Goal: Information Seeking & Learning: Find specific fact

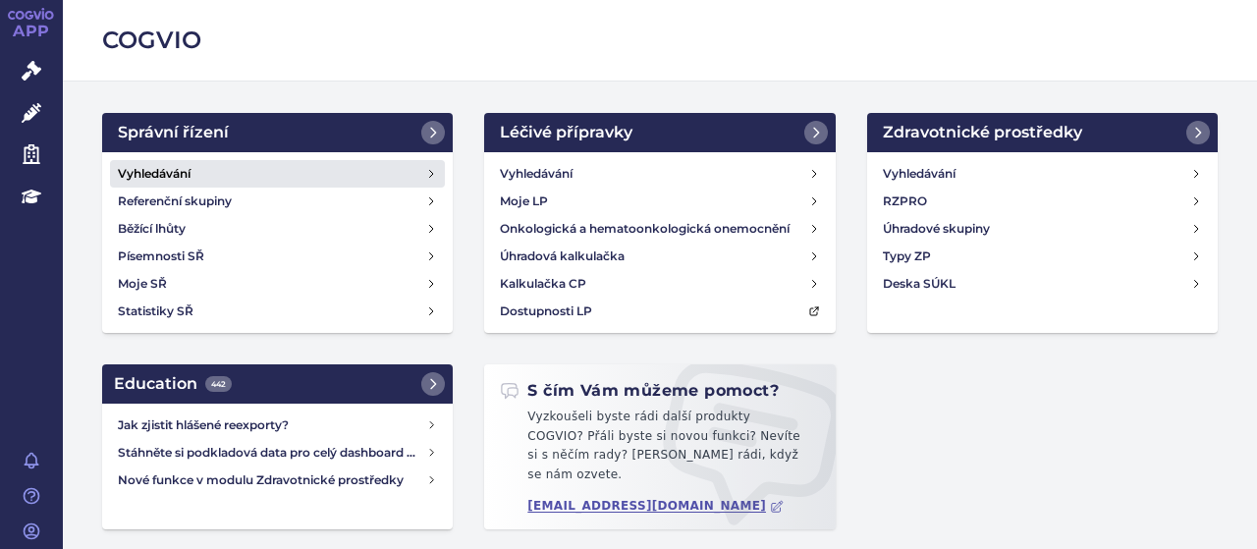
click at [183, 171] on h4 "Vyhledávání" at bounding box center [154, 174] width 73 height 20
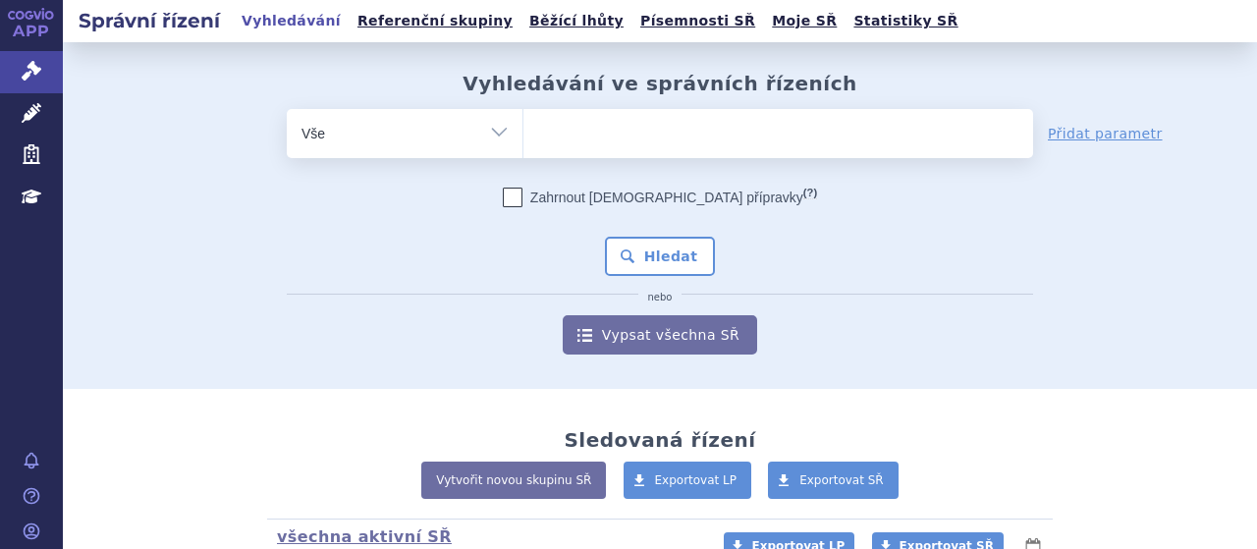
click at [676, 138] on ul at bounding box center [778, 129] width 510 height 41
click at [523, 138] on select at bounding box center [522, 132] width 1 height 49
click at [670, 127] on ul at bounding box center [778, 129] width 510 height 41
click at [523, 127] on select at bounding box center [522, 132] width 1 height 49
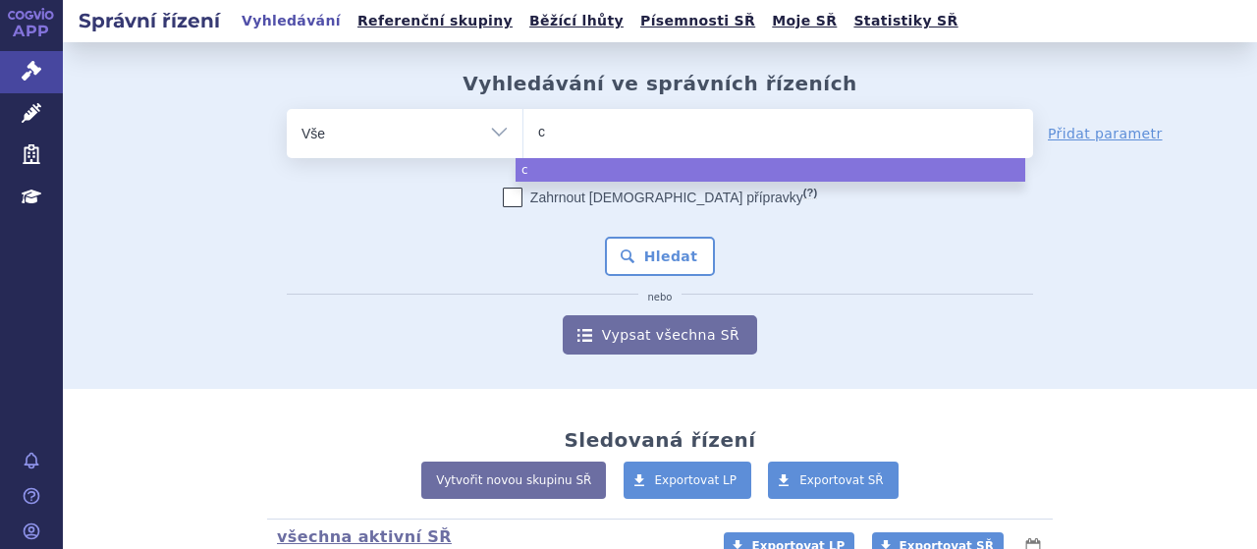
type input "co"
type input "cosen"
type input "cosent"
type input "cosentyx"
select select "cosentyx"
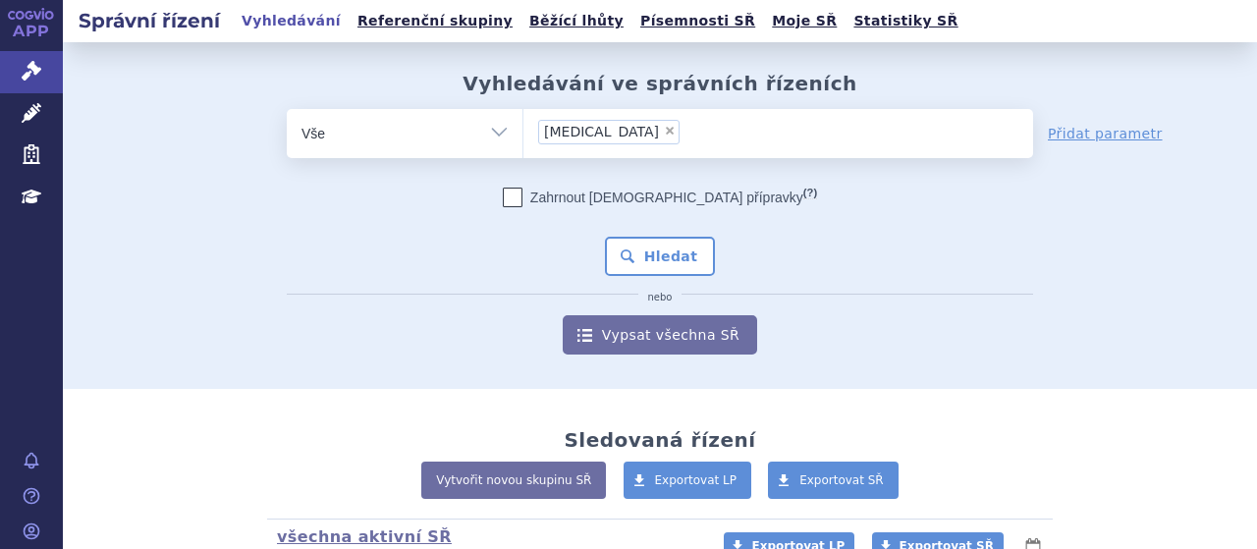
click at [644, 233] on div "Zahrnout bratrské přípravky (?) Hledat nebo Vypsat všechna SŘ" at bounding box center [660, 271] width 746 height 167
click at [650, 246] on button "Hledat" at bounding box center [660, 256] width 111 height 39
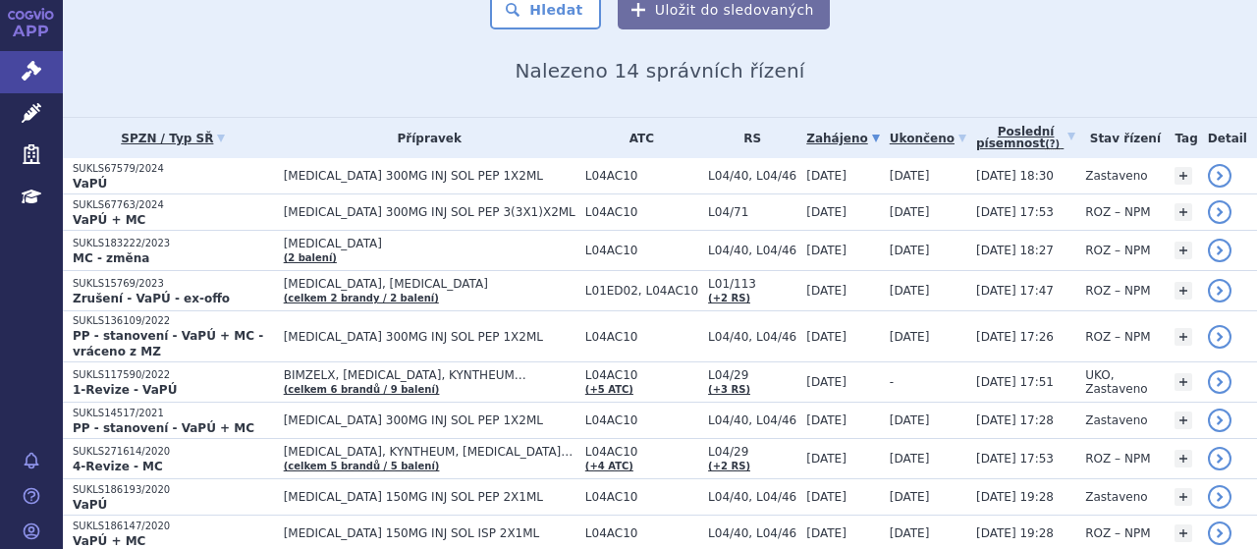
scroll to position [340, 0]
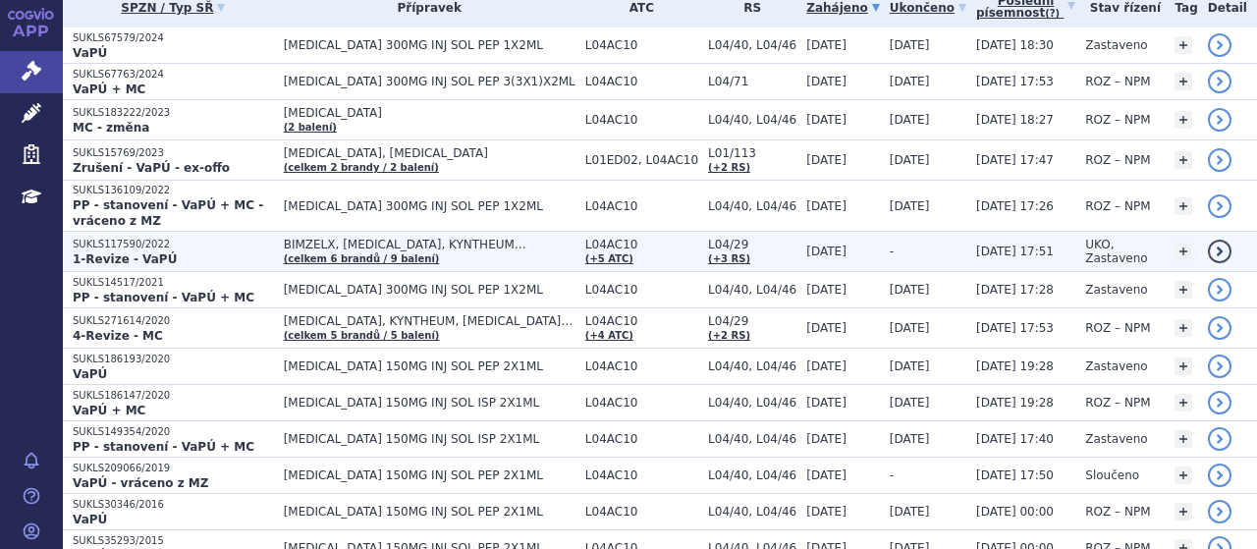
click at [128, 238] on p "SUKLS117590/2022" at bounding box center [173, 245] width 201 height 14
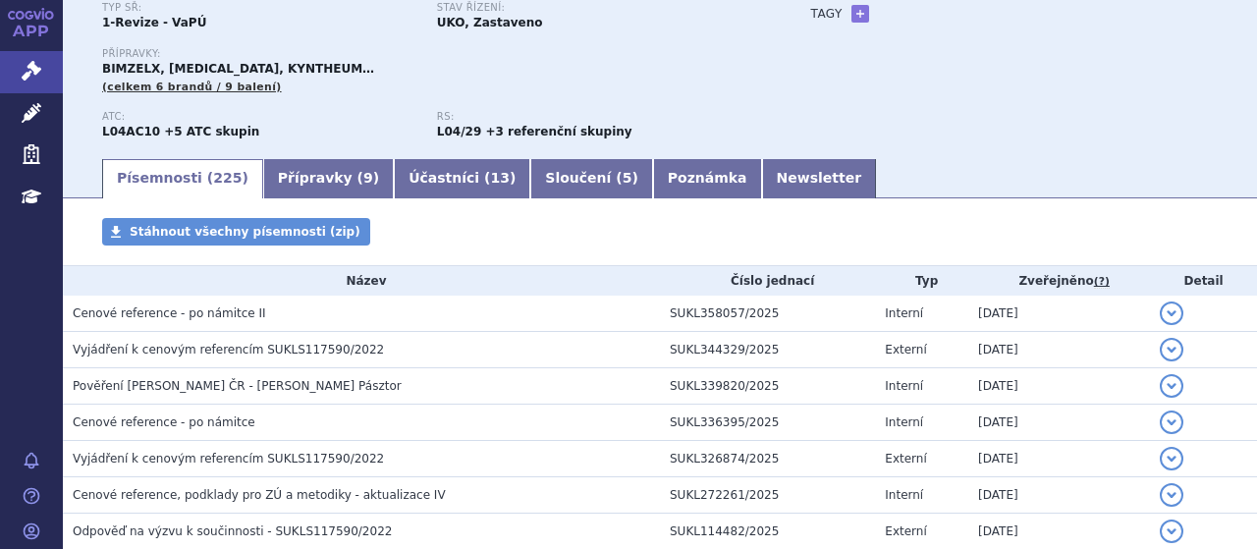
scroll to position [155, 0]
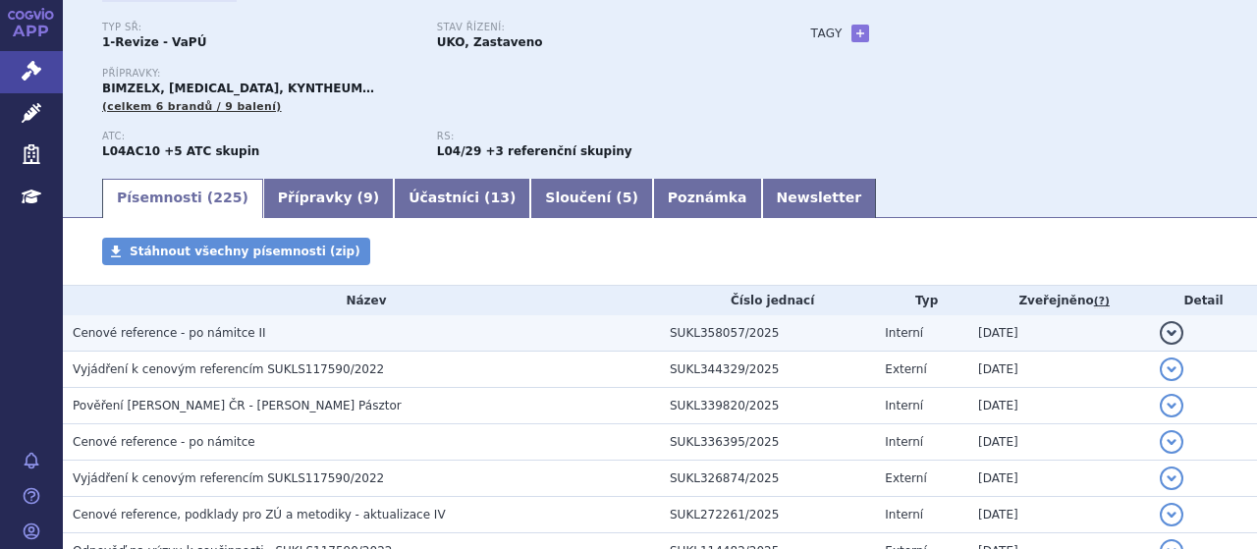
click at [163, 340] on span "Cenové reference - po námitce II" at bounding box center [169, 333] width 193 height 14
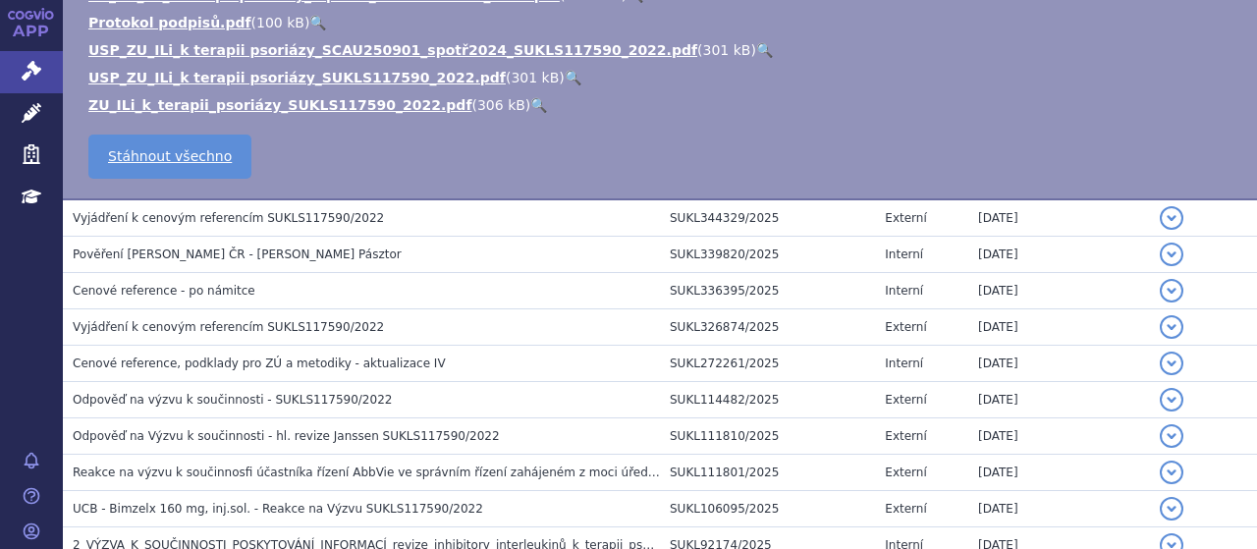
scroll to position [548, 0]
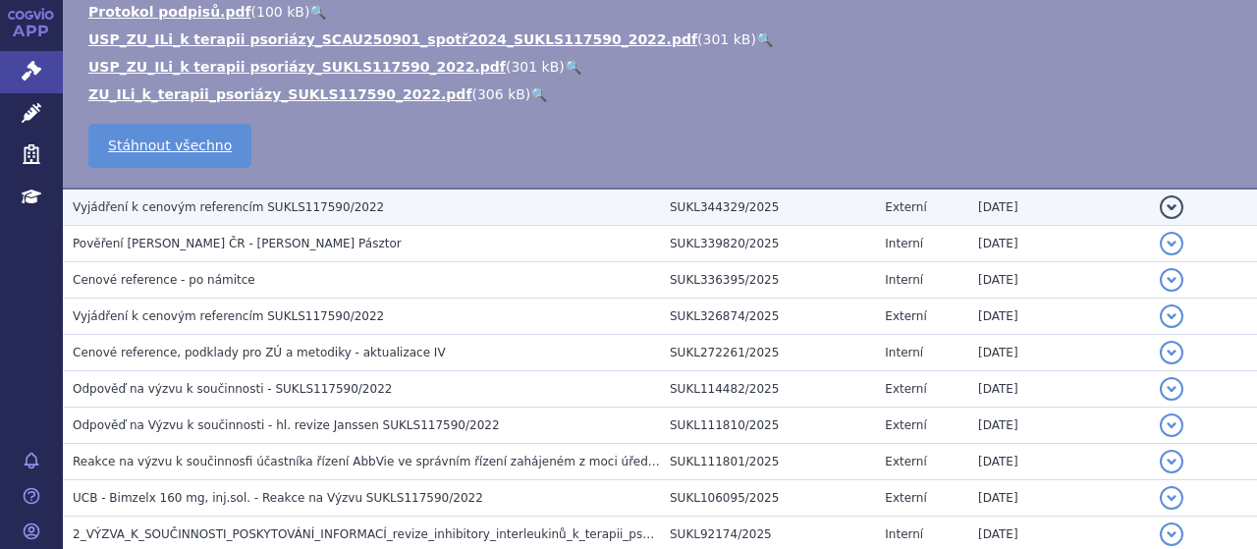
click at [118, 219] on td "Vyjádření k cenovým referencím SUKLS117590/2022" at bounding box center [361, 207] width 597 height 37
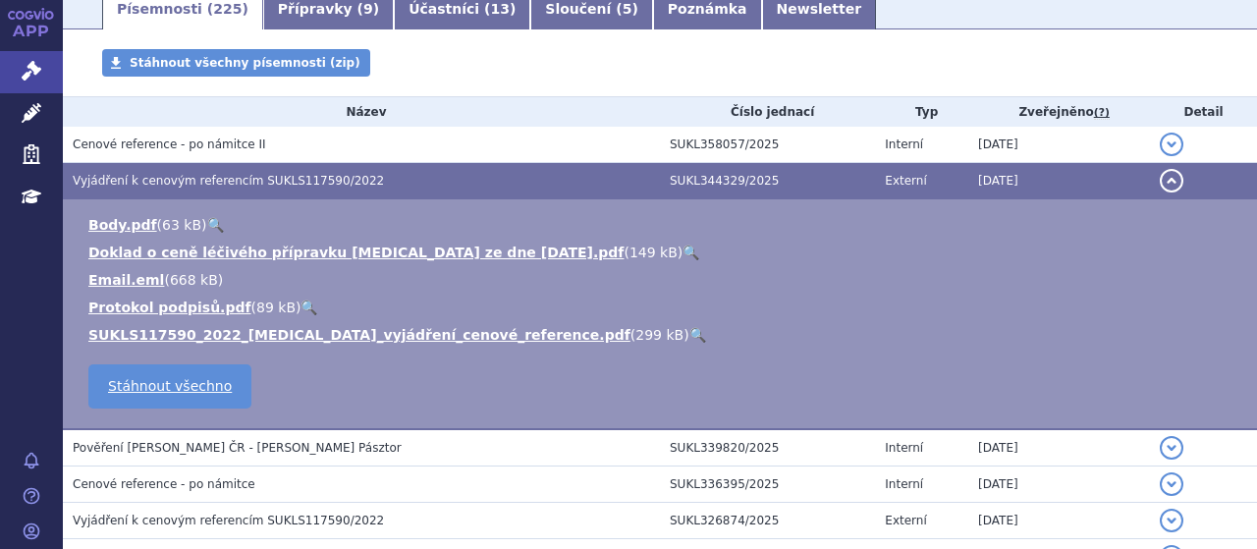
scroll to position [357, 0]
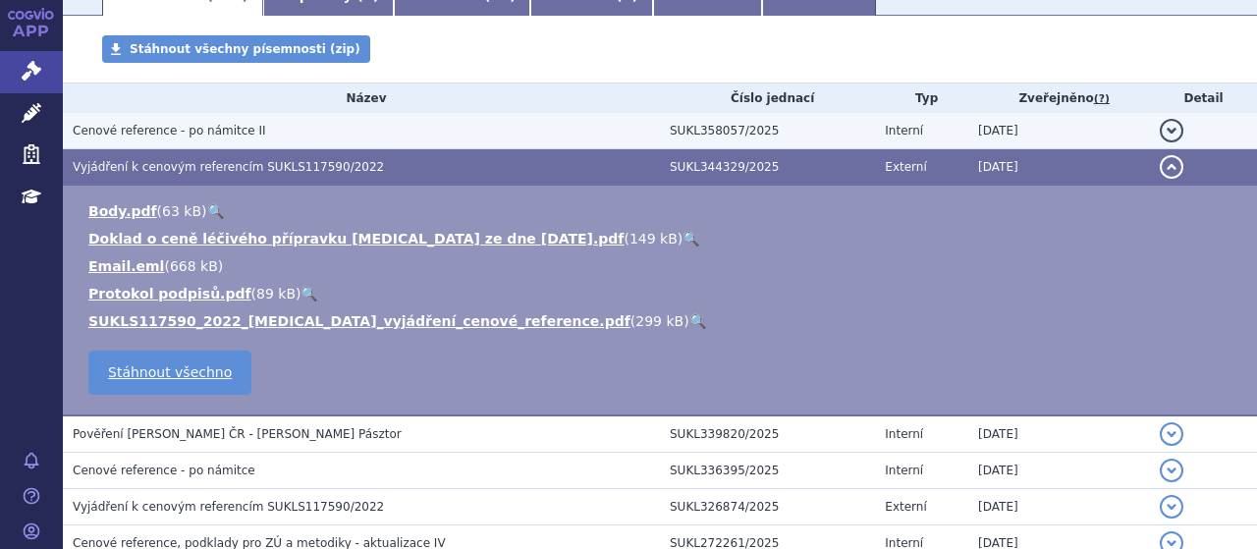
click at [145, 129] on span "Cenové reference - po námitce II" at bounding box center [169, 131] width 193 height 14
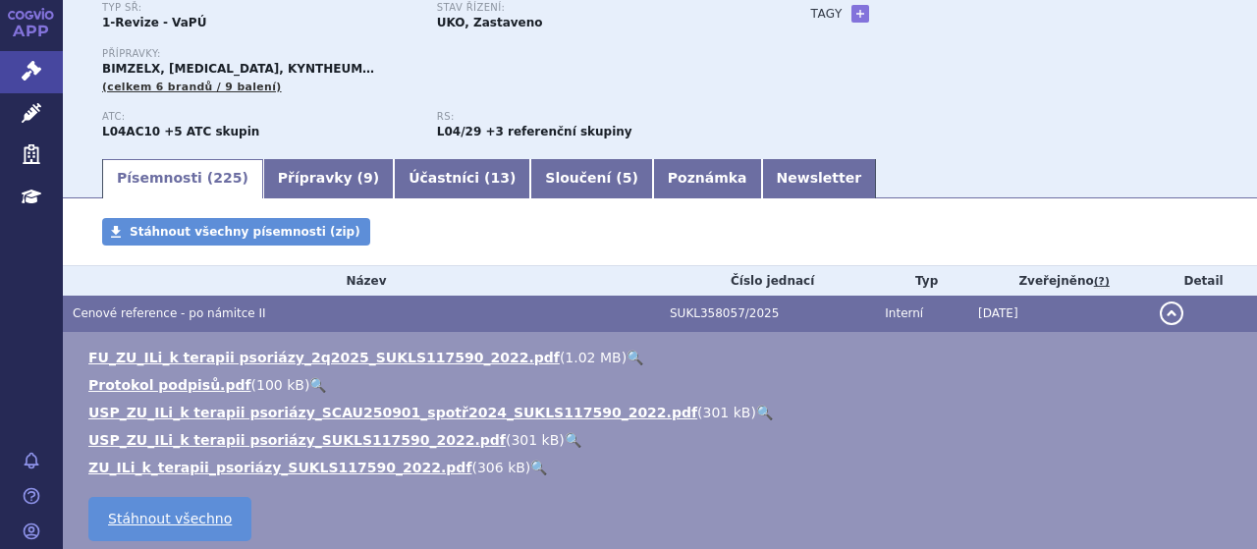
scroll to position [0, 0]
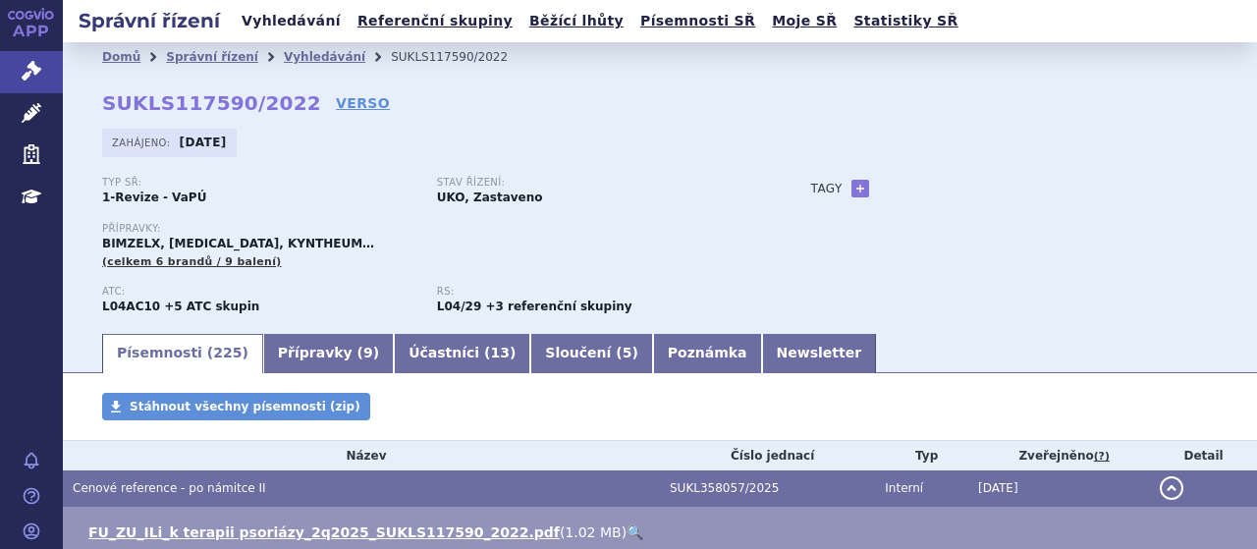
click at [289, 23] on link "Vyhledávání" at bounding box center [291, 21] width 111 height 27
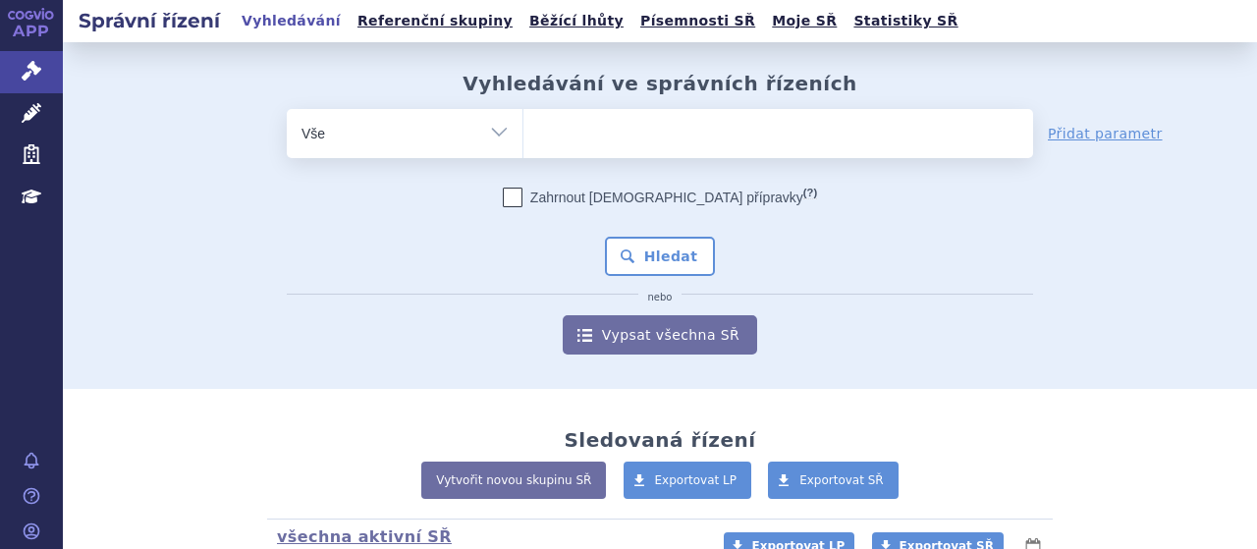
click at [683, 131] on ul at bounding box center [778, 129] width 510 height 41
click at [523, 131] on select at bounding box center [522, 132] width 1 height 49
type input "tr"
click at [683, 131] on ul "tr" at bounding box center [778, 129] width 510 height 41
click at [523, 131] on select "tr" at bounding box center [522, 132] width 1 height 49
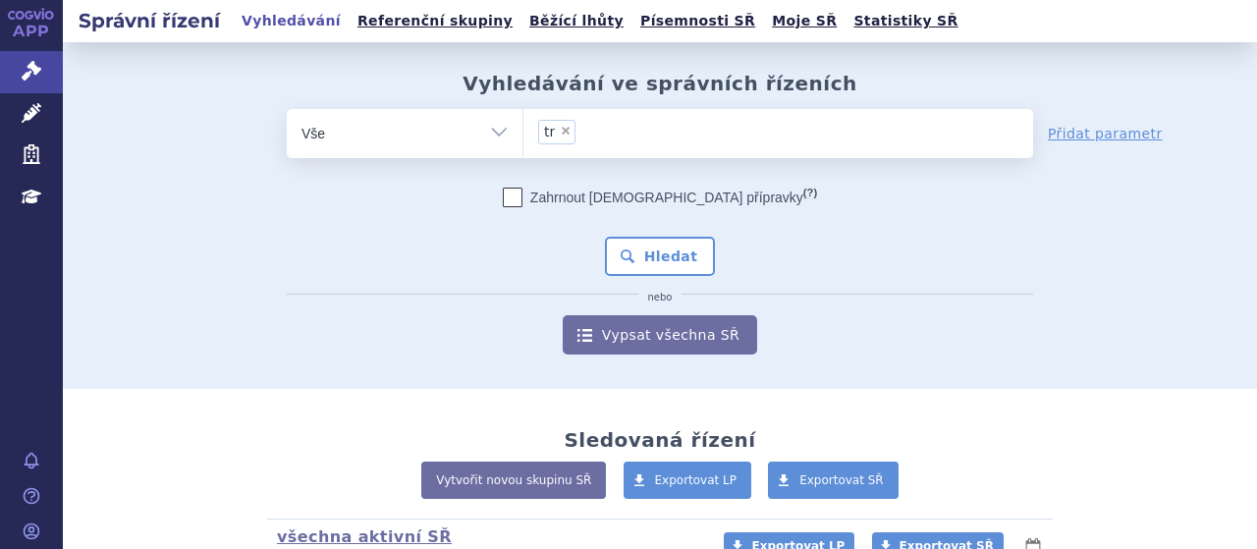
select select "tr"
type input "t"
select select
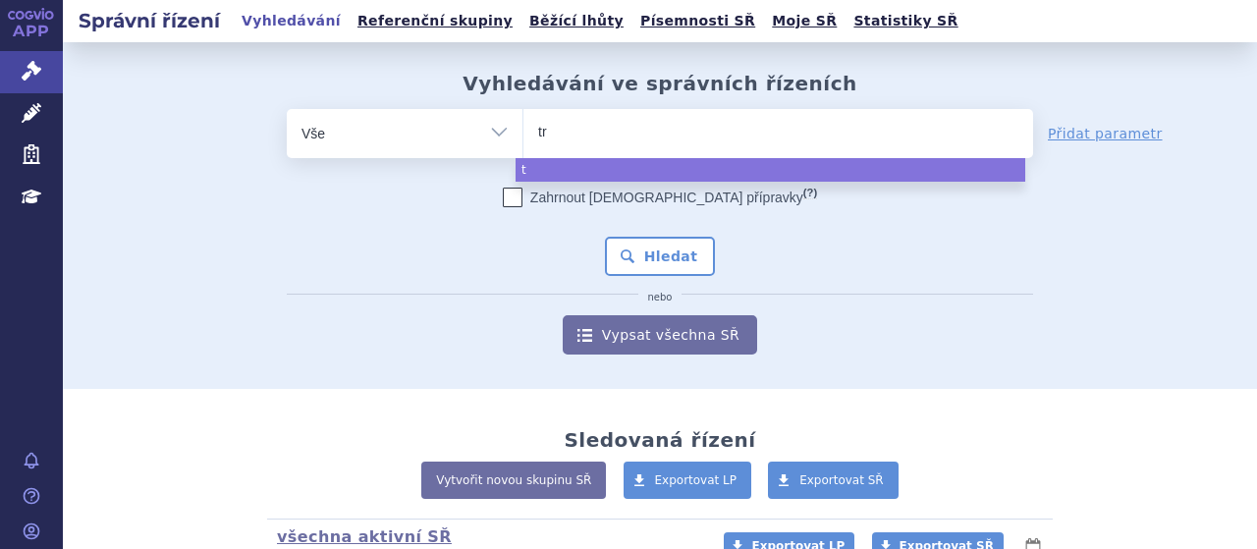
type input "tre"
type input "trem"
type input "tremf"
type input "tremfy"
type input "[MEDICAL_DATA]"
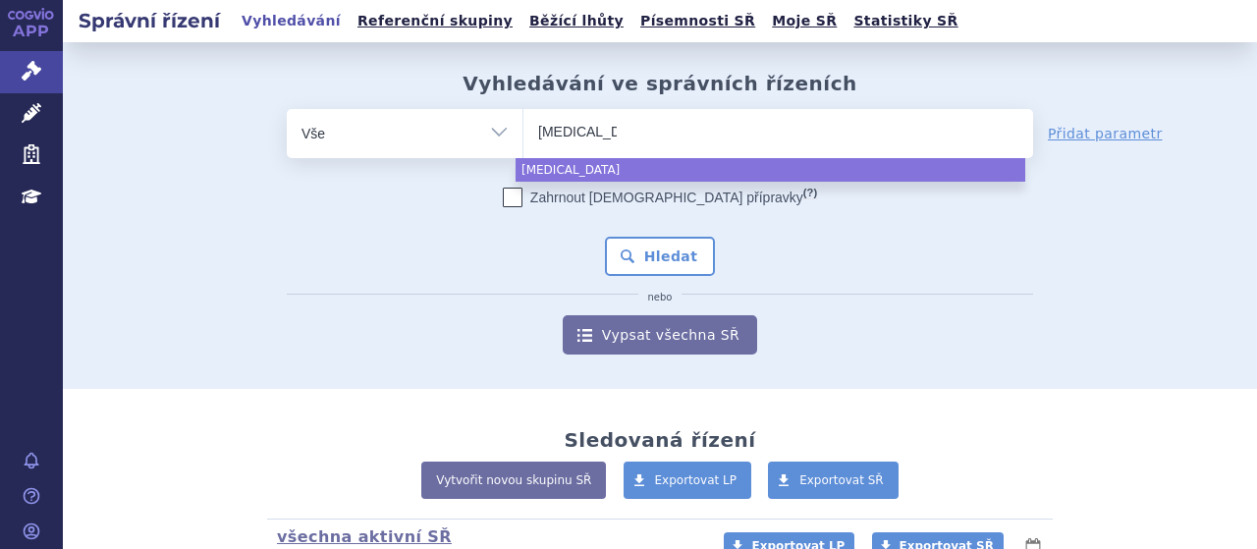
select select "tremfya"
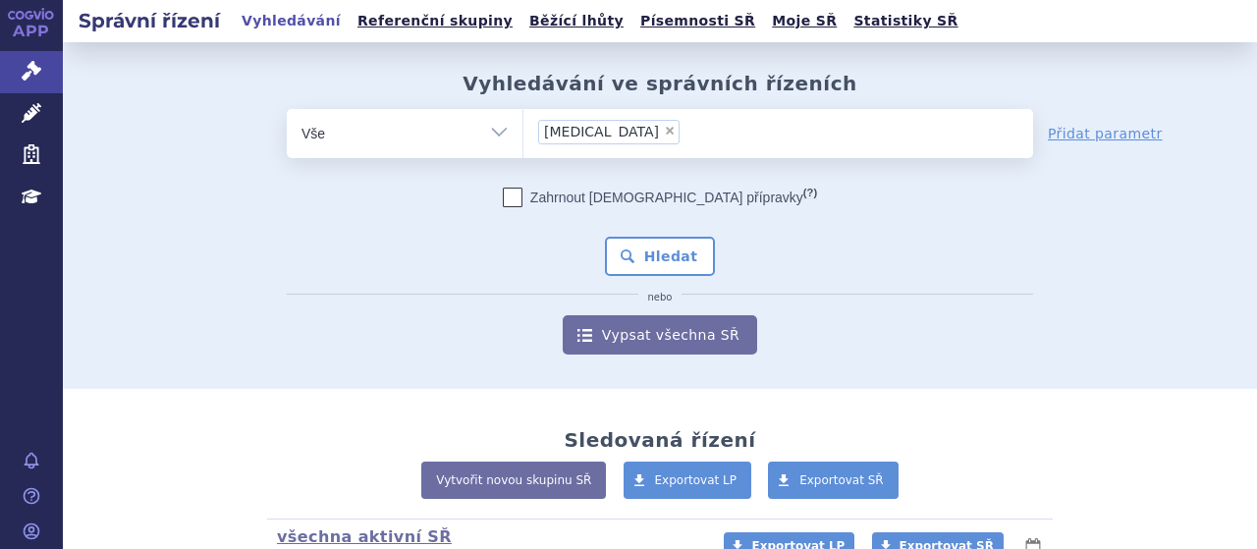
click at [668, 277] on div "Zahrnout bratrské přípravky (?) Hledat nebo Vypsat všechna SŘ" at bounding box center [660, 271] width 746 height 167
click at [668, 260] on button "Hledat" at bounding box center [660, 256] width 111 height 39
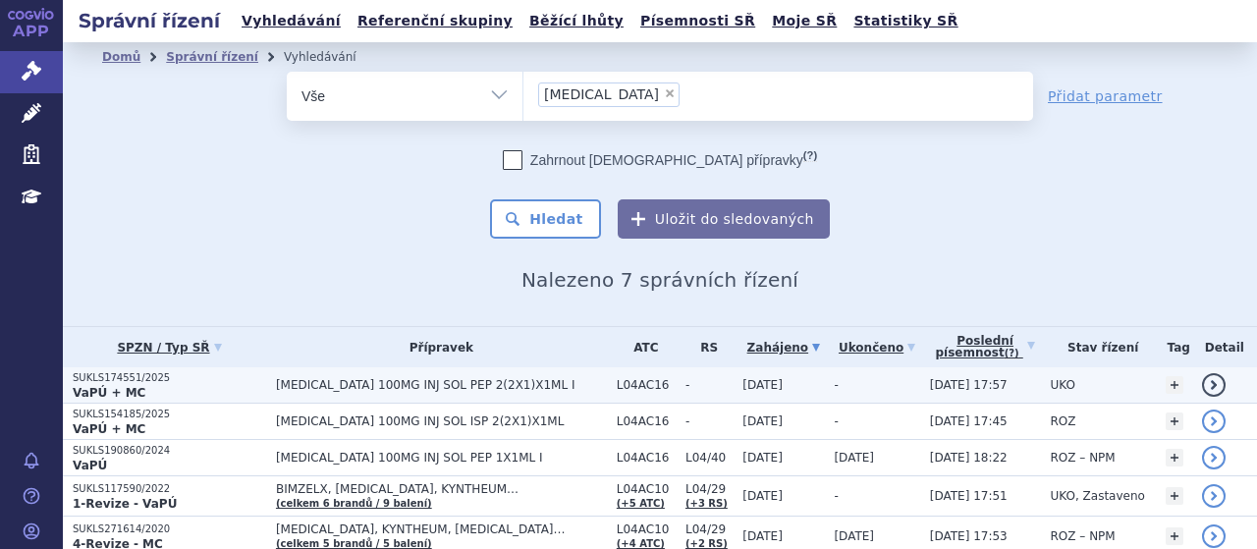
click at [96, 386] on strong "VaPÚ + MC" at bounding box center [109, 393] width 73 height 14
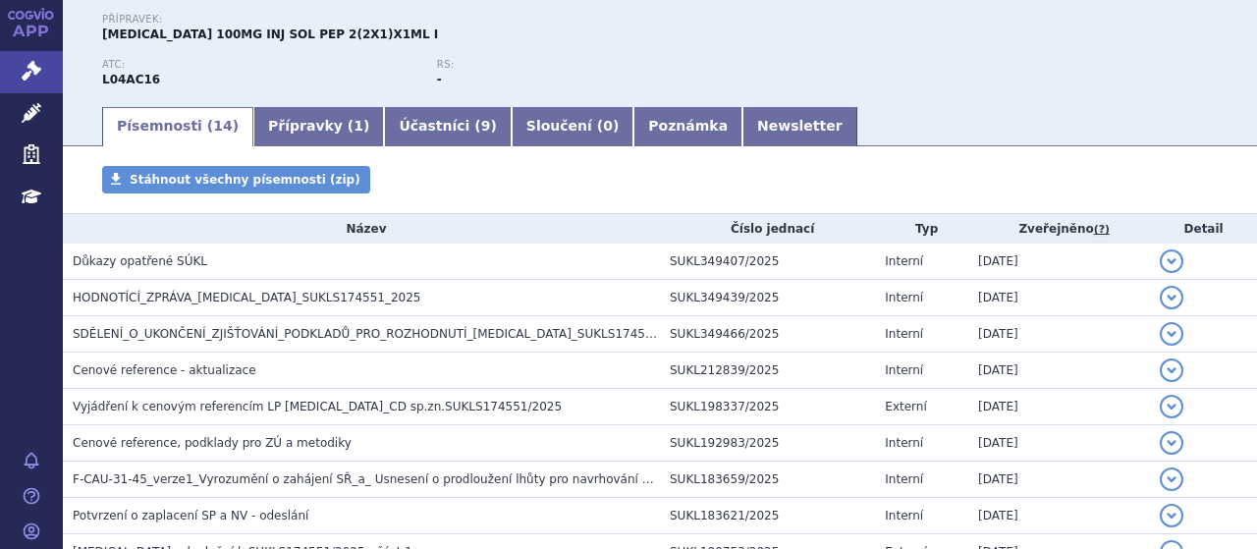
scroll to position [274, 0]
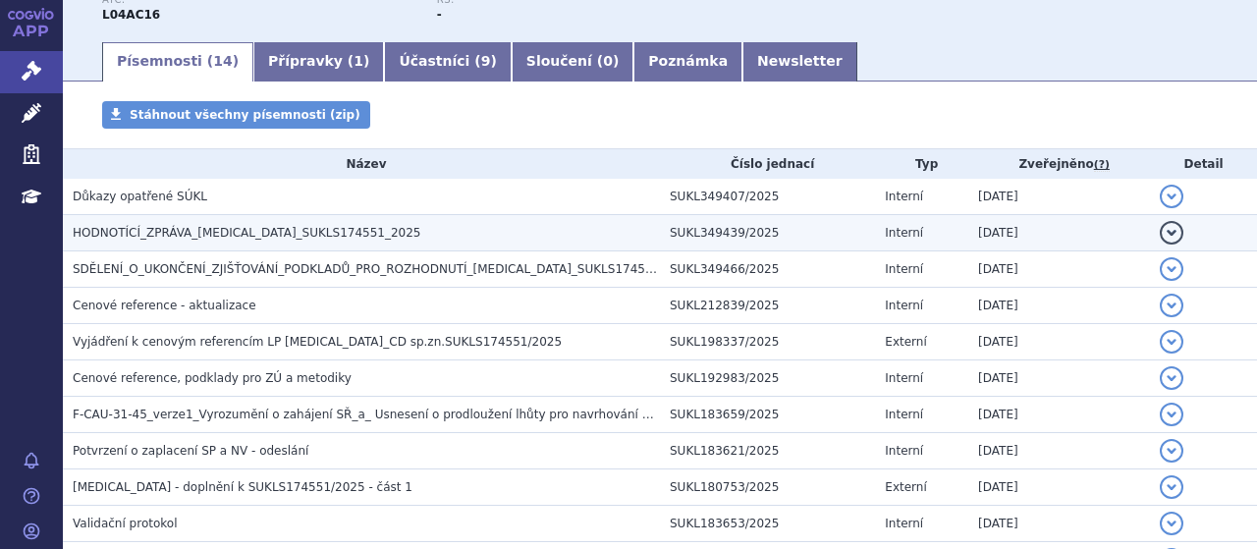
click at [280, 233] on span "HODNOTÍCÍ_ZPRÁVA_TREMFYA_SUKLS174551_2025" at bounding box center [247, 233] width 349 height 14
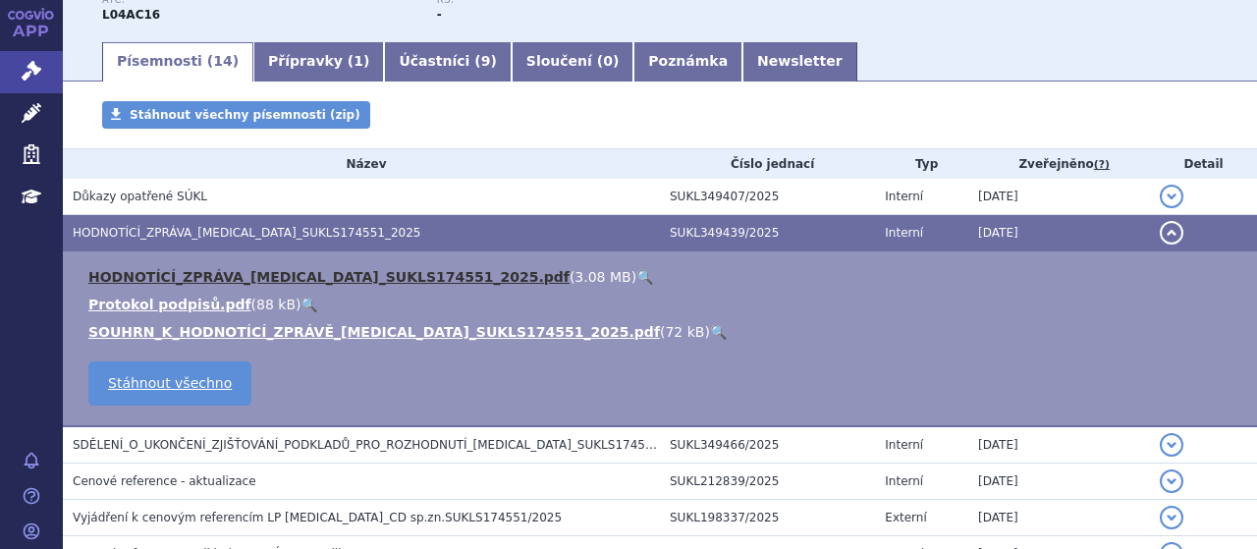
click at [316, 277] on link "HODNOTÍCÍ_ZPRÁVA_TREMFYA_SUKLS174551_2025.pdf" at bounding box center [328, 277] width 481 height 16
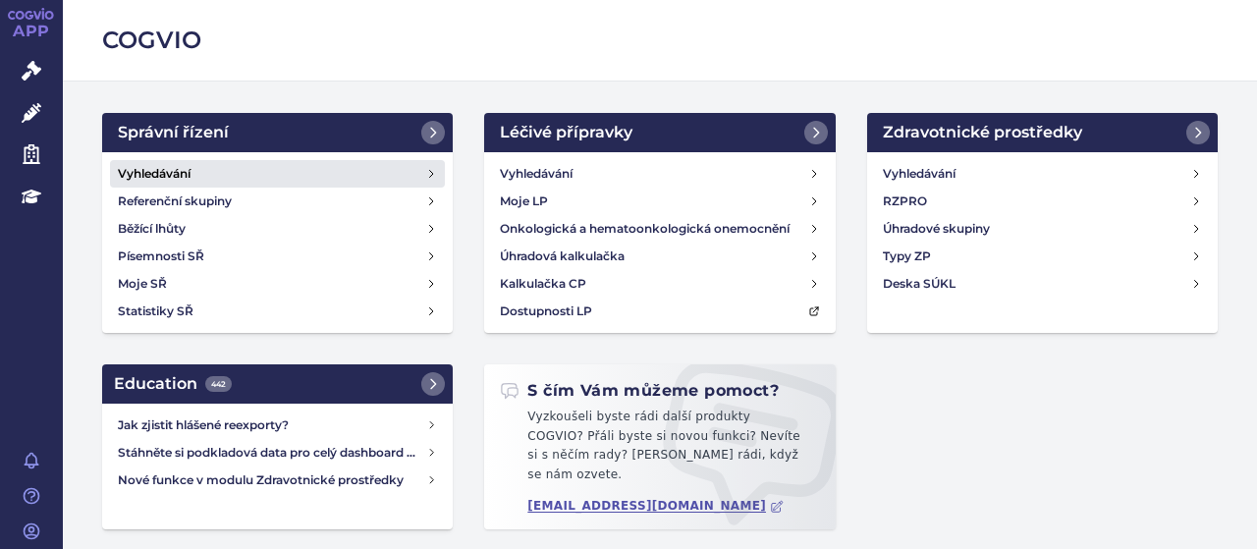
click at [169, 164] on h4 "Vyhledávání" at bounding box center [154, 174] width 73 height 20
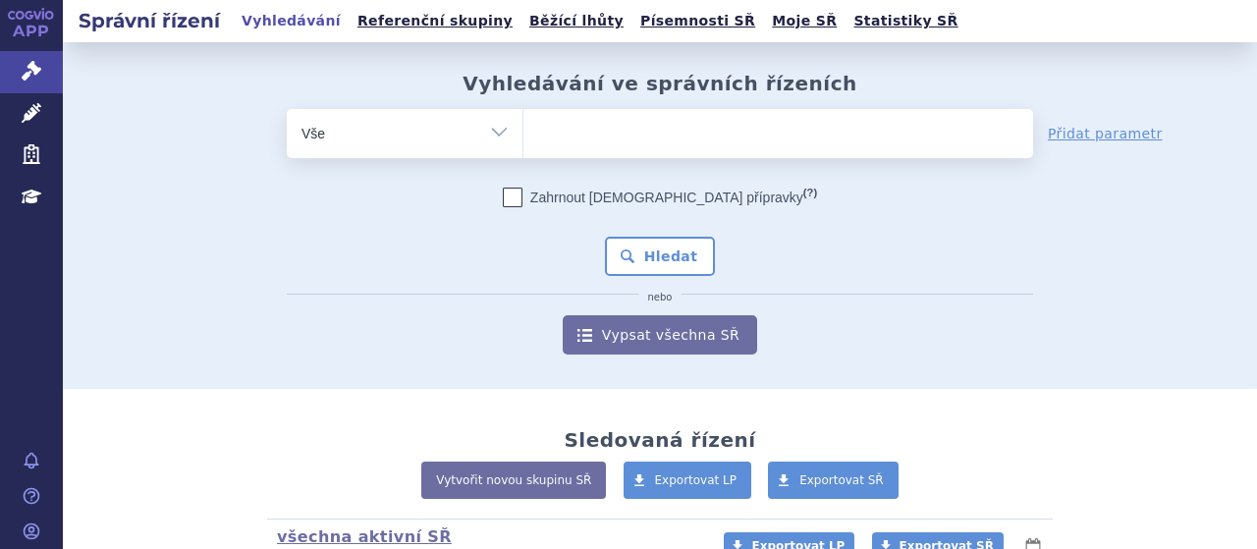
click at [691, 180] on form "odstranit Vše Spisová značka Typ SŘ (?) Hledat" at bounding box center [660, 231] width 746 height 245
click at [701, 150] on span at bounding box center [778, 133] width 510 height 49
click at [523, 150] on select at bounding box center [522, 132] width 1 height 49
type input "sk"
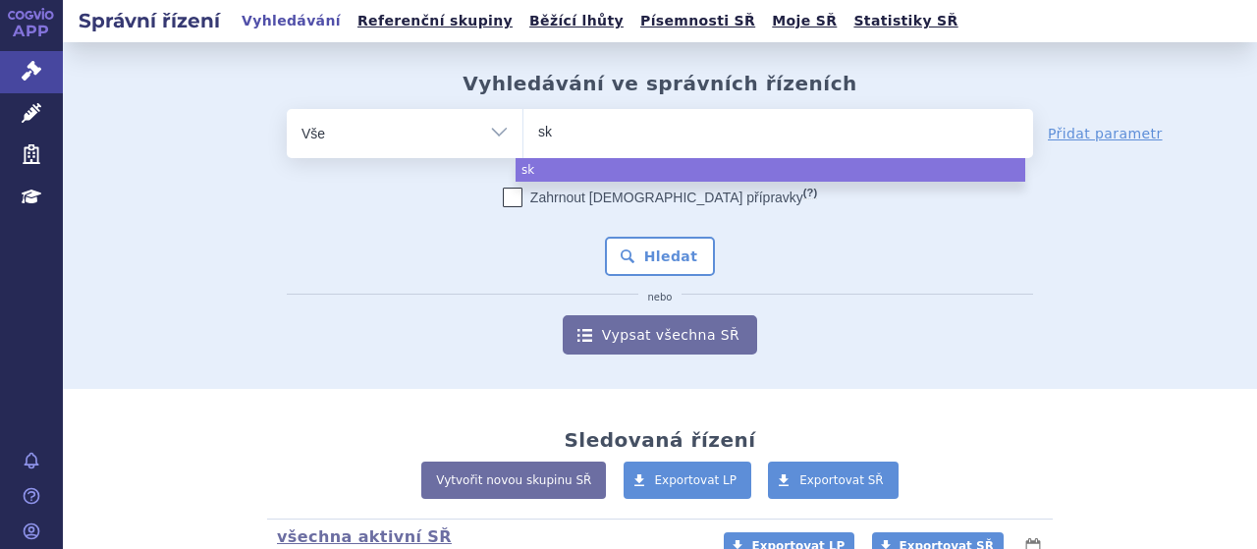
type input "sky"
type input "skyri"
type input "skyrizi"
select select "skyrizi"
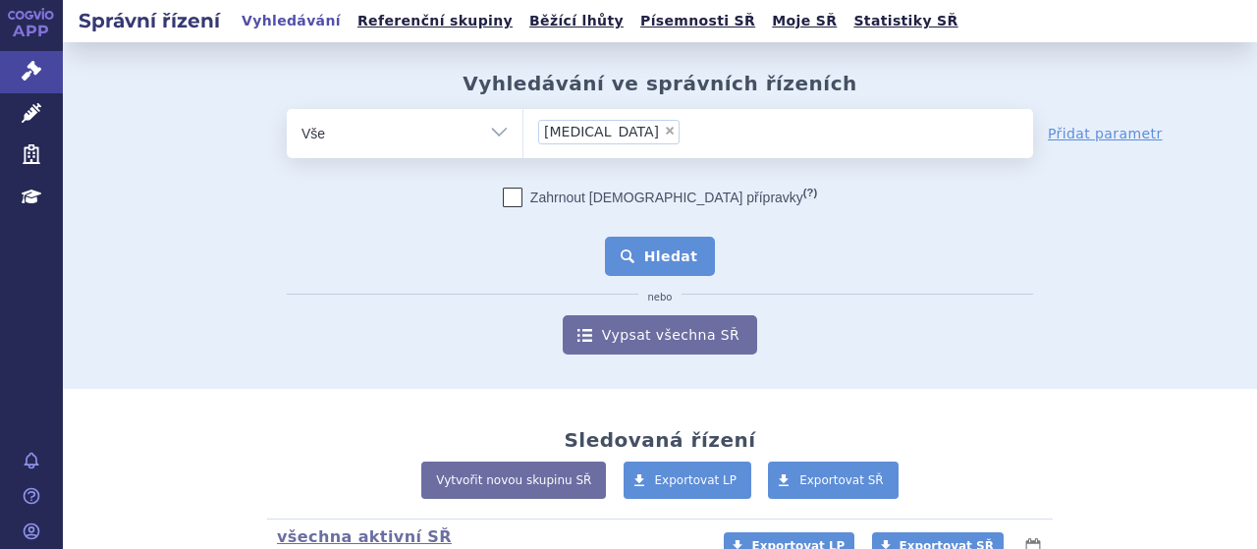
click at [660, 257] on button "Hledat" at bounding box center [660, 256] width 111 height 39
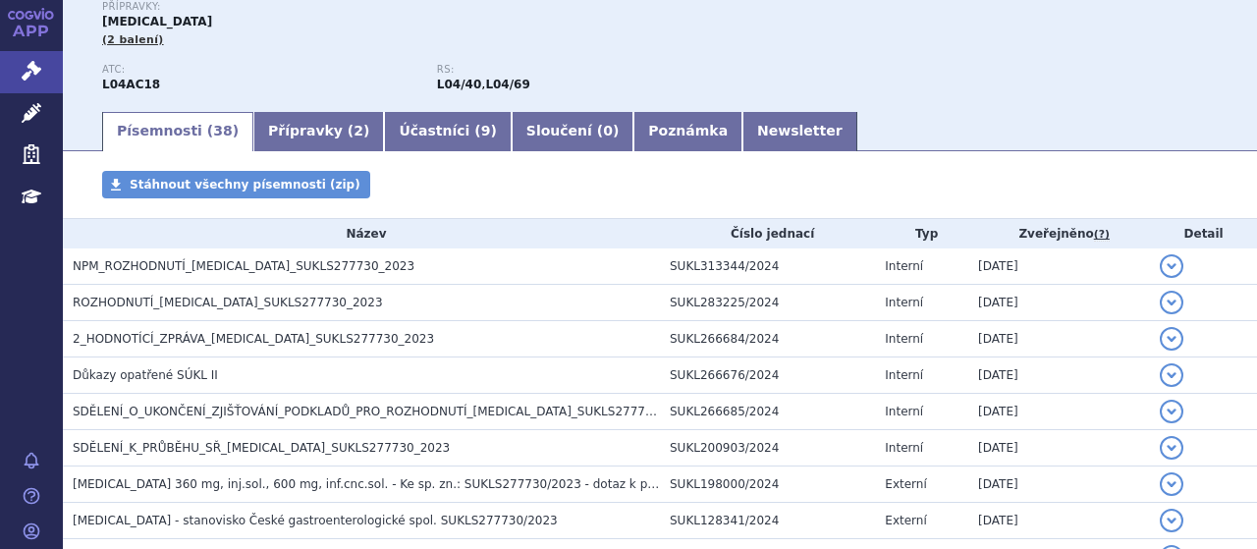
scroll to position [313, 0]
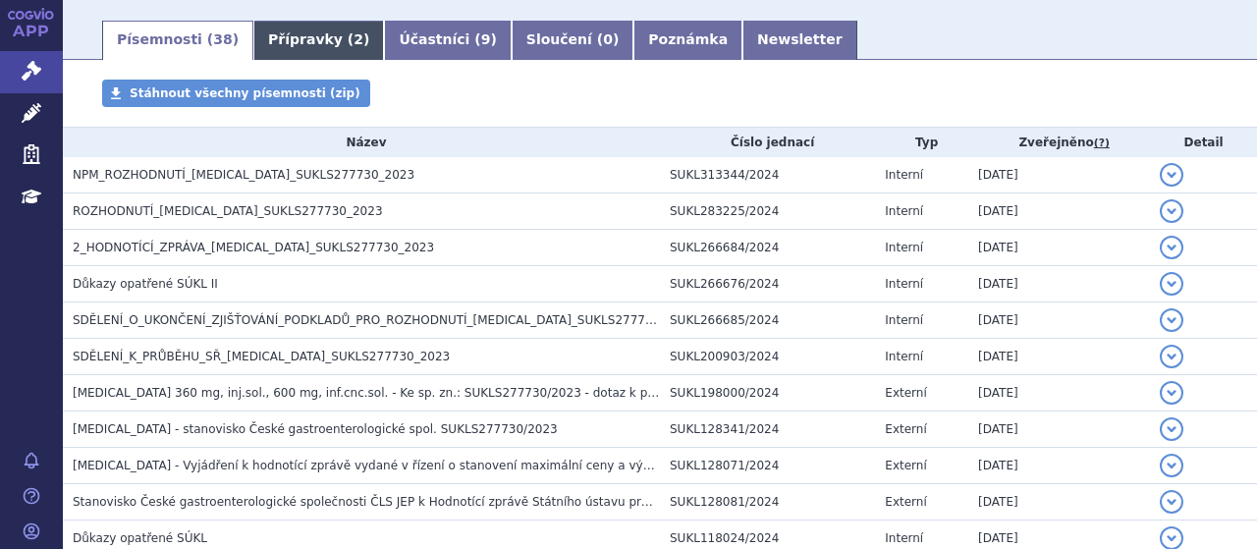
click at [263, 38] on link "Přípravky ( 2 )" at bounding box center [318, 40] width 131 height 39
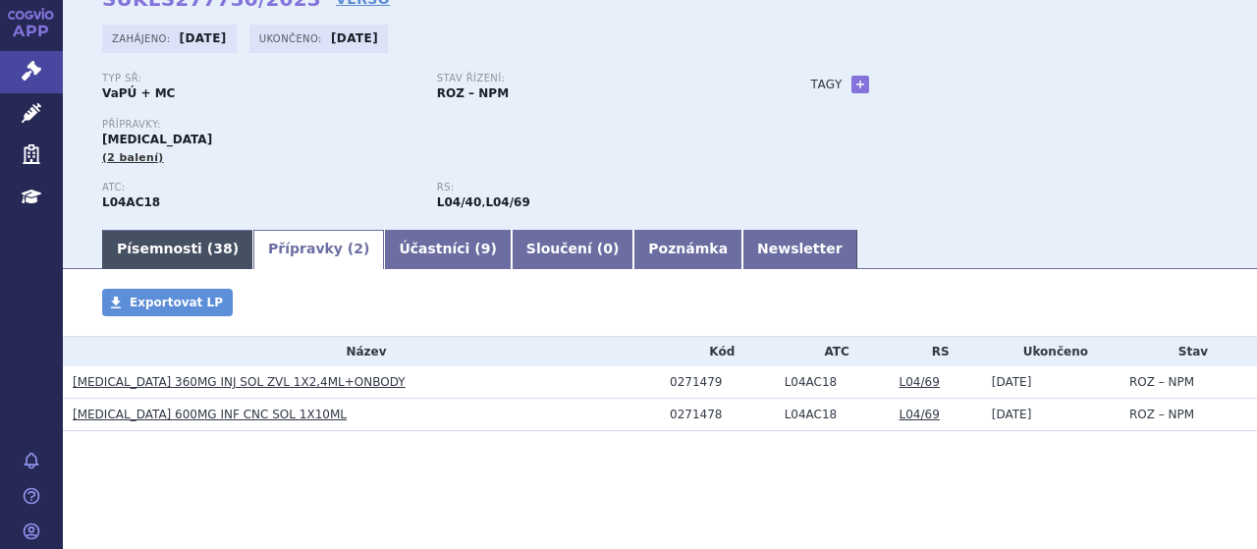
click at [149, 253] on link "Písemnosti ( 38 )" at bounding box center [177, 249] width 151 height 39
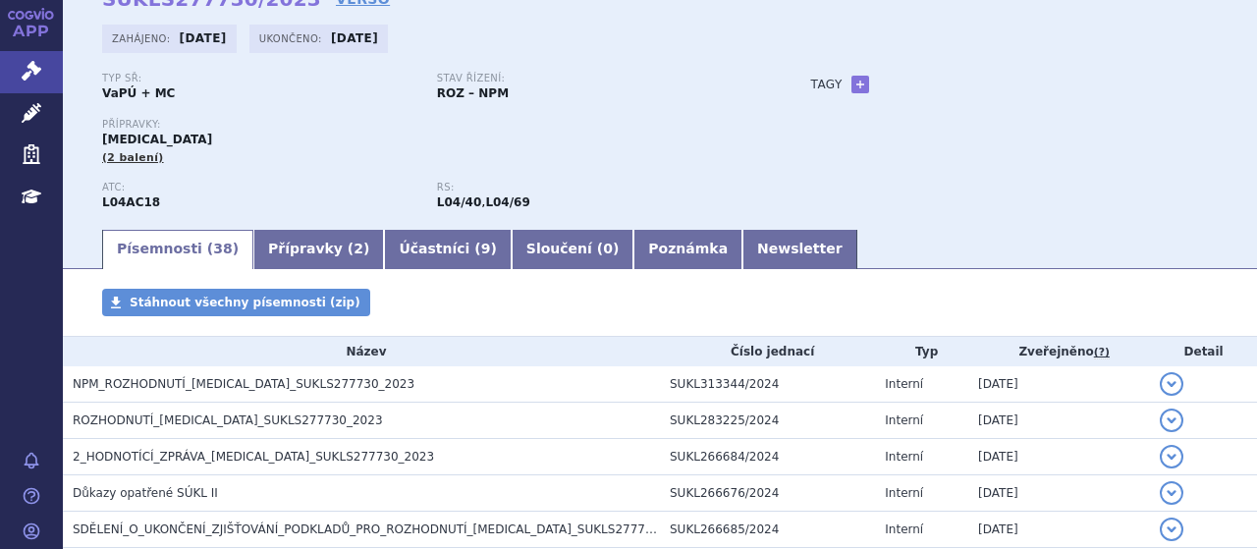
click at [338, 107] on div "Typ SŘ: VaPÚ + MC Stav řízení: ROZ – NPM" at bounding box center [437, 95] width 670 height 45
click at [300, 235] on link "Přípravky ( 2 )" at bounding box center [318, 249] width 131 height 39
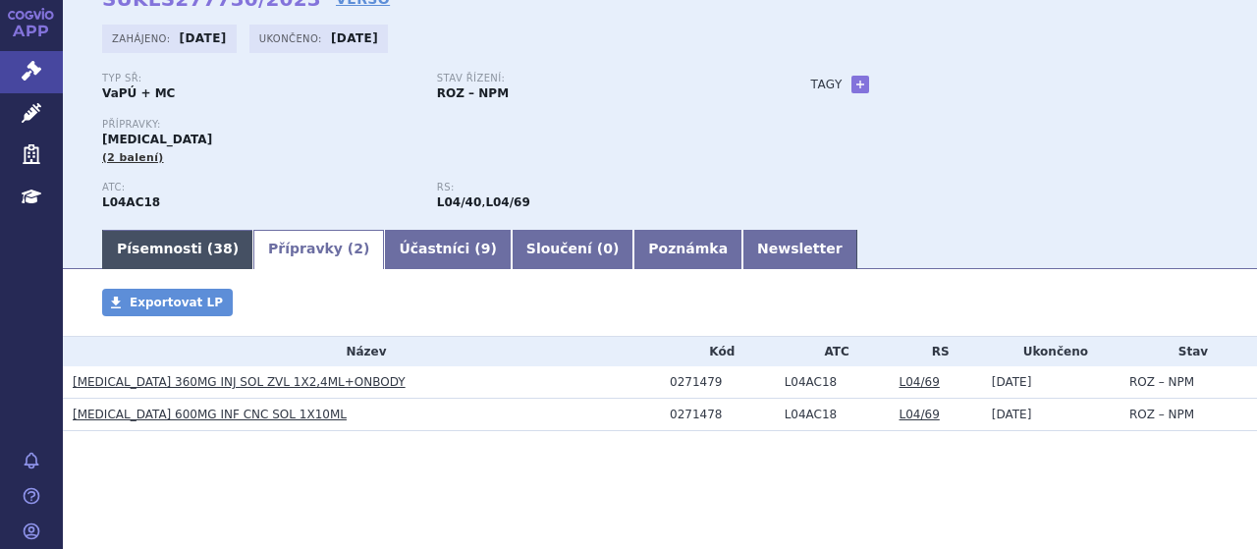
click at [203, 265] on link "Písemnosti ( 38 )" at bounding box center [177, 249] width 151 height 39
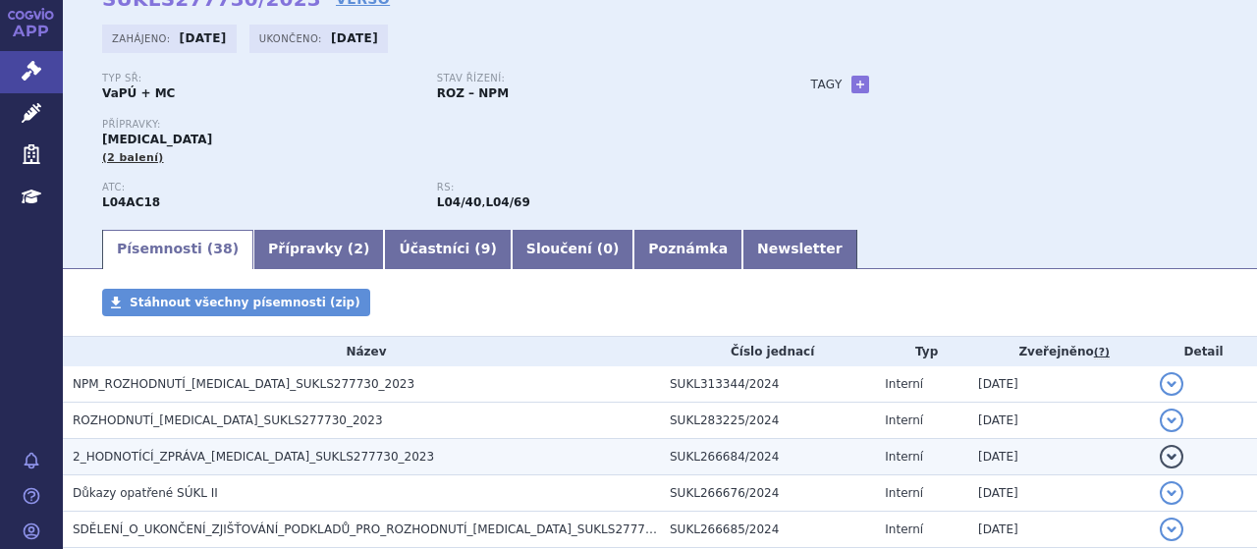
click at [222, 459] on span "2_HODNOTÍCÍ_ZPRÁVA_[MEDICAL_DATA]_SUKLS277730_2023" at bounding box center [253, 457] width 361 height 14
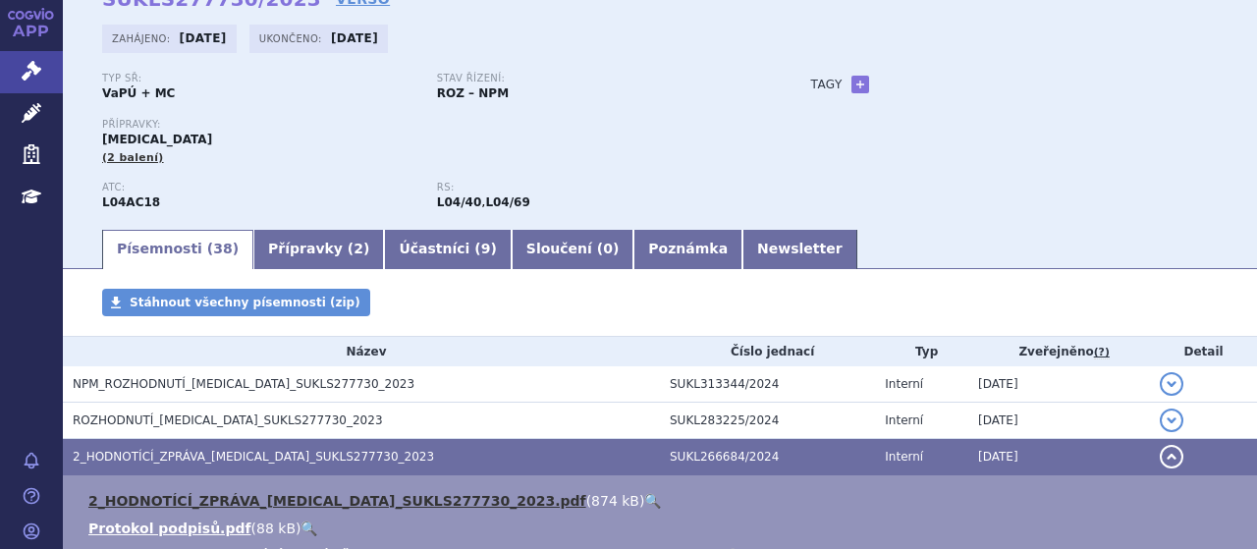
click at [252, 496] on link "2_HODNOTÍCÍ_ZPRÁVA_[MEDICAL_DATA]_SUKLS277730_2023.pdf" at bounding box center [337, 501] width 498 height 16
